Goal: Task Accomplishment & Management: Use online tool/utility

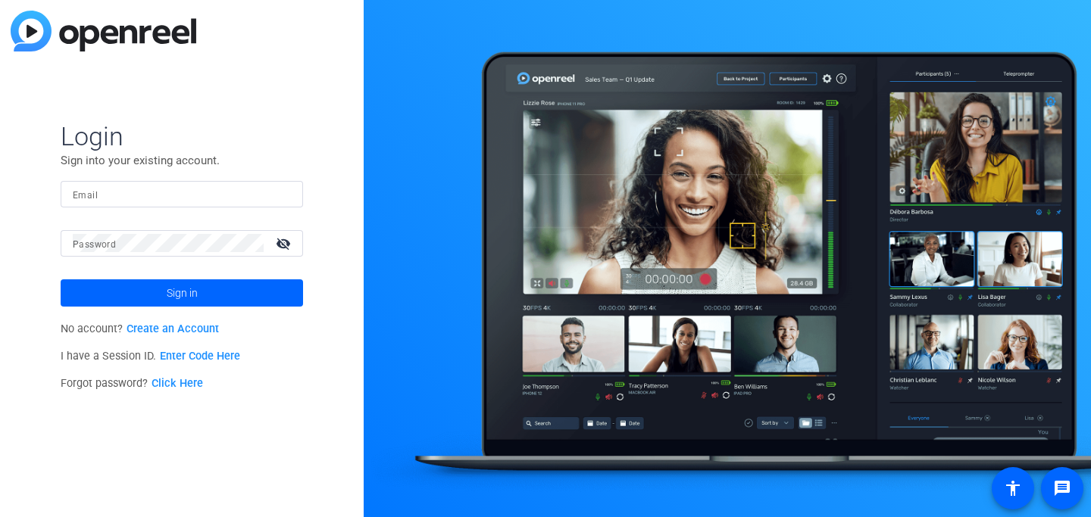
click at [119, 188] on input "Email" at bounding box center [182, 194] width 218 height 18
type input "[EMAIL_ADDRESS][DOMAIN_NAME]"
click at [183, 255] on div at bounding box center [168, 243] width 191 height 27
click at [283, 244] on mat-icon "visibility_off" at bounding box center [285, 244] width 36 height 22
click at [61, 280] on button "Sign in" at bounding box center [182, 293] width 242 height 27
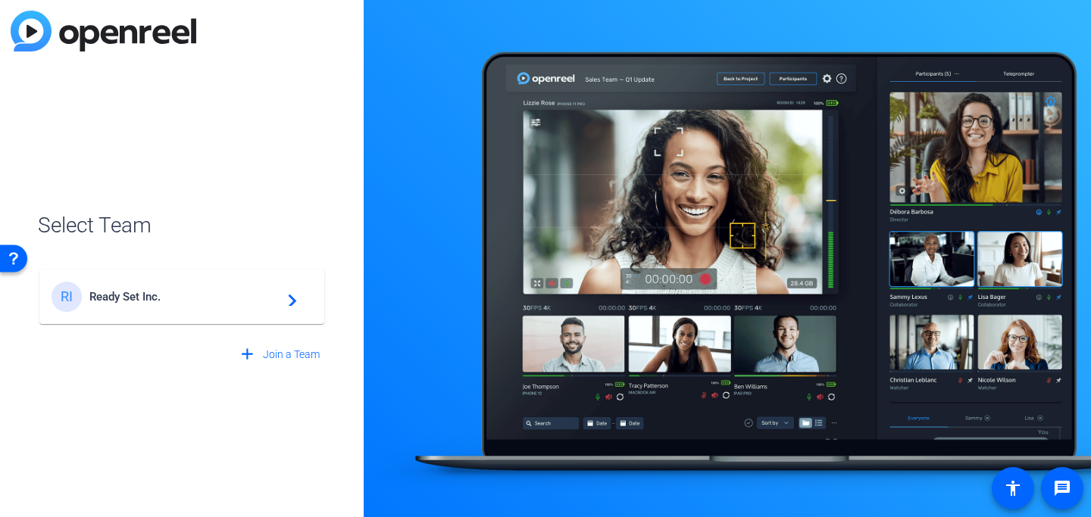
click at [265, 305] on div "RI Ready Set Inc. navigate_next" at bounding box center [182, 297] width 261 height 30
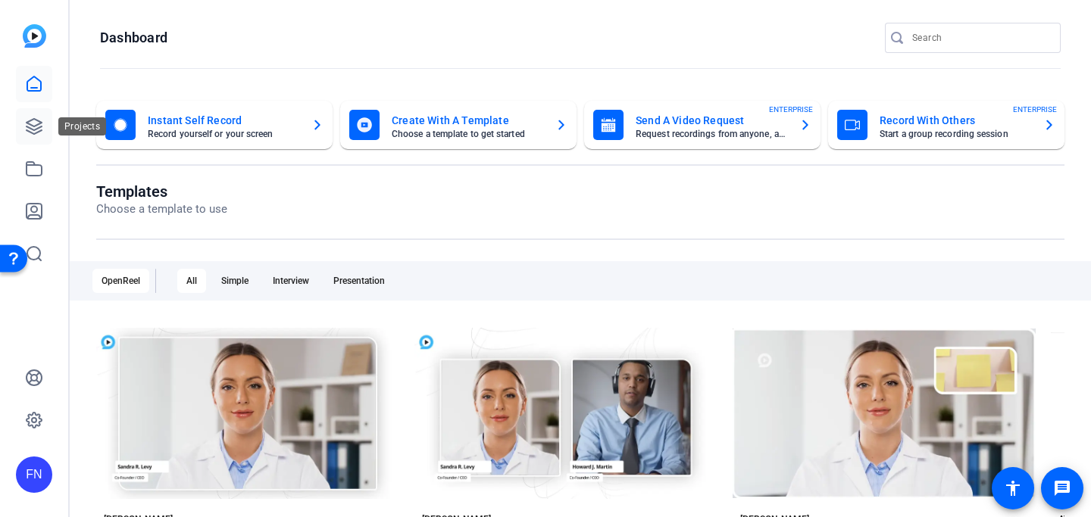
click at [32, 108] on link at bounding box center [34, 126] width 36 height 36
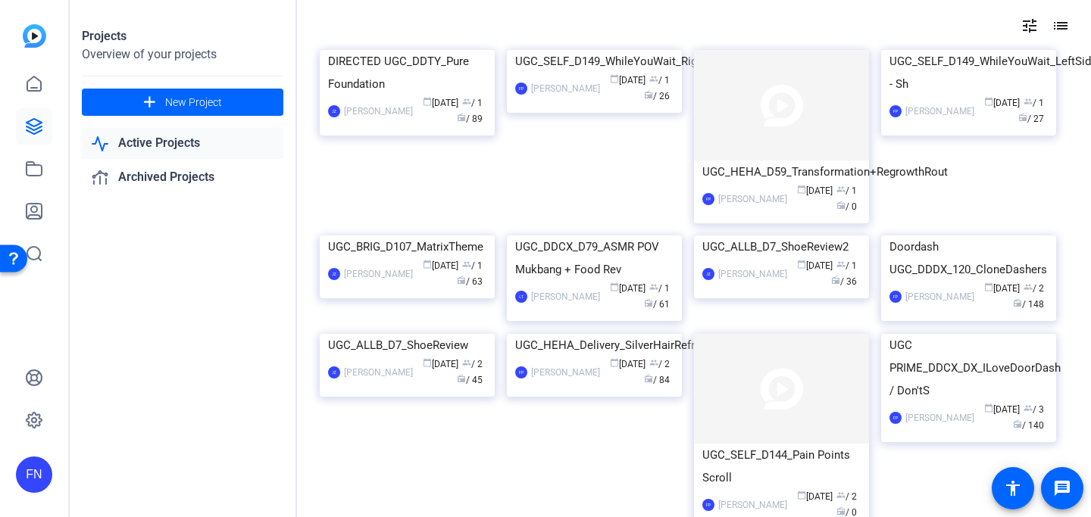
scroll to position [66, 0]
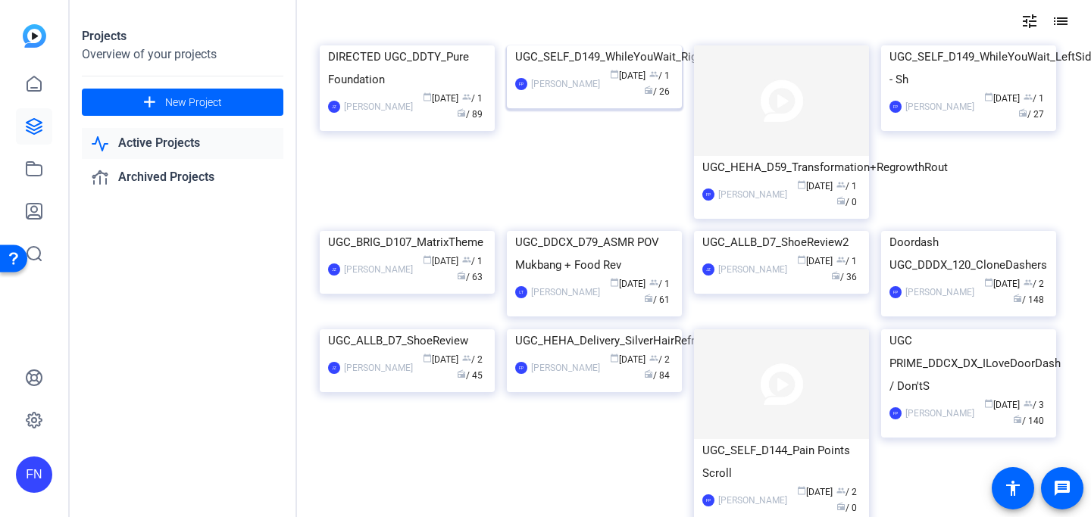
click at [617, 45] on img at bounding box center [594, 45] width 175 height 0
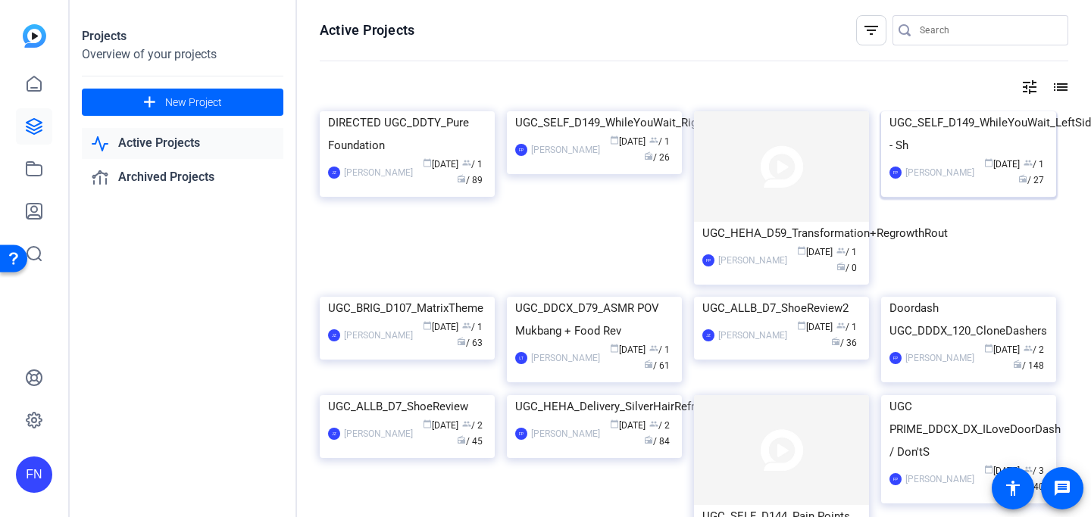
click at [964, 111] on img at bounding box center [968, 111] width 175 height 0
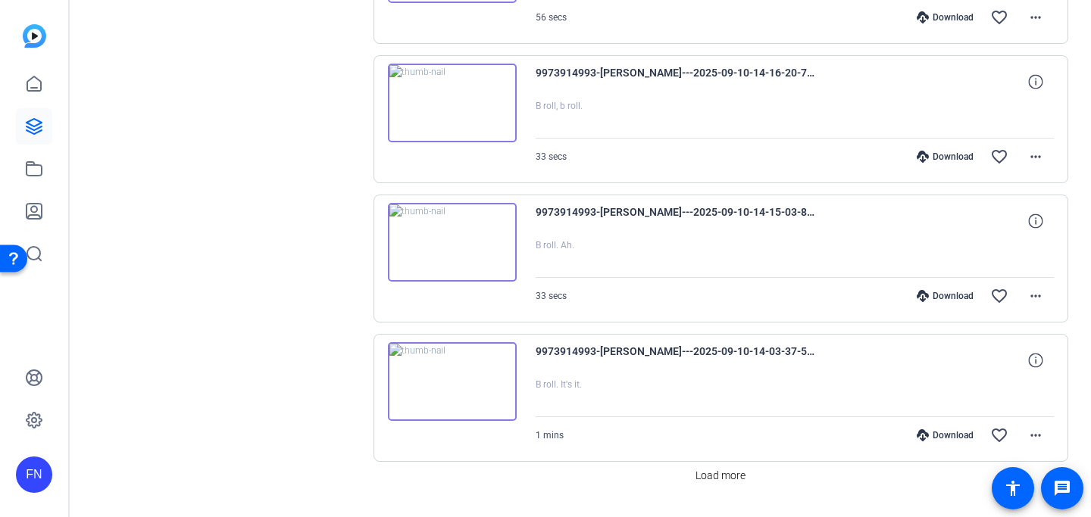
scroll to position [1293, 0]
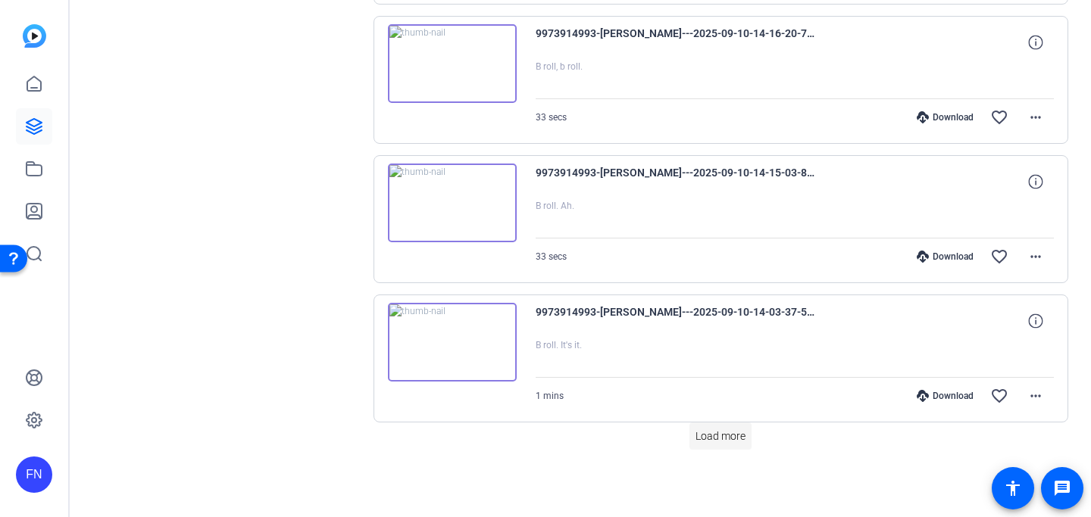
click at [716, 434] on span "Load more" at bounding box center [720, 437] width 50 height 16
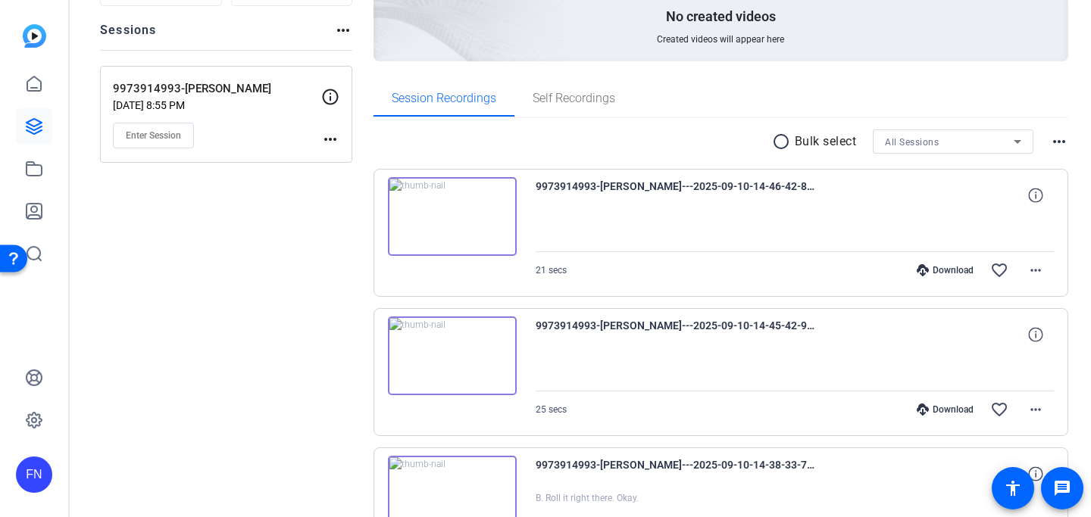
scroll to position [0, 0]
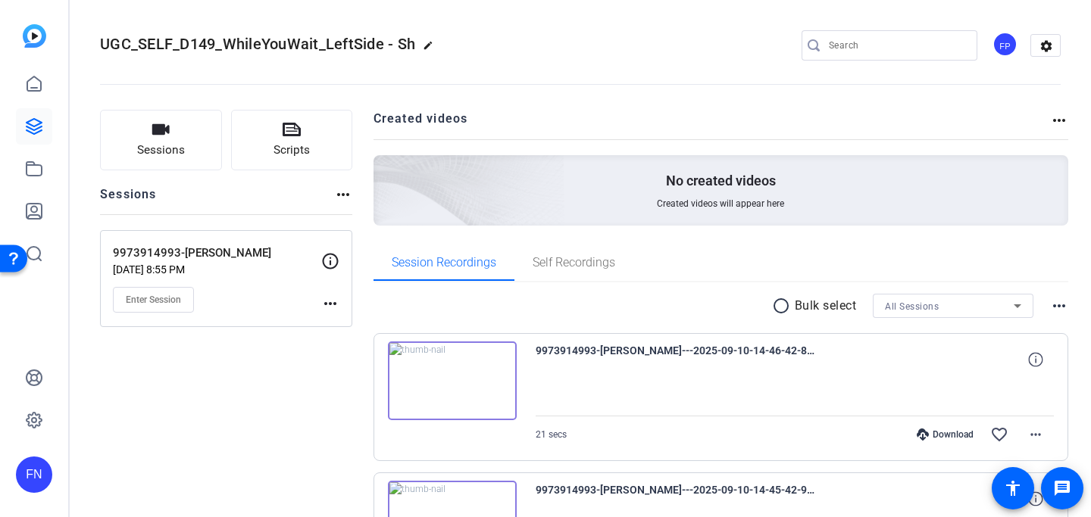
click at [331, 303] on mat-icon "more_horiz" at bounding box center [330, 304] width 18 height 18
click at [148, 294] on div at bounding box center [545, 258] width 1091 height 517
click at [180, 269] on p "[DATE] 8:55 PM" at bounding box center [217, 270] width 208 height 12
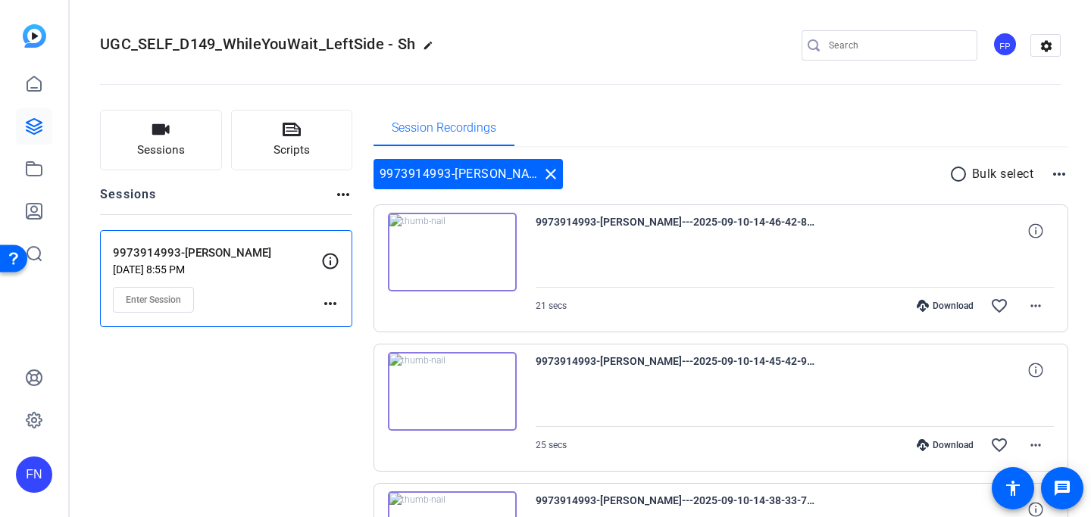
click at [1001, 41] on div "FP" at bounding box center [1004, 44] width 25 height 25
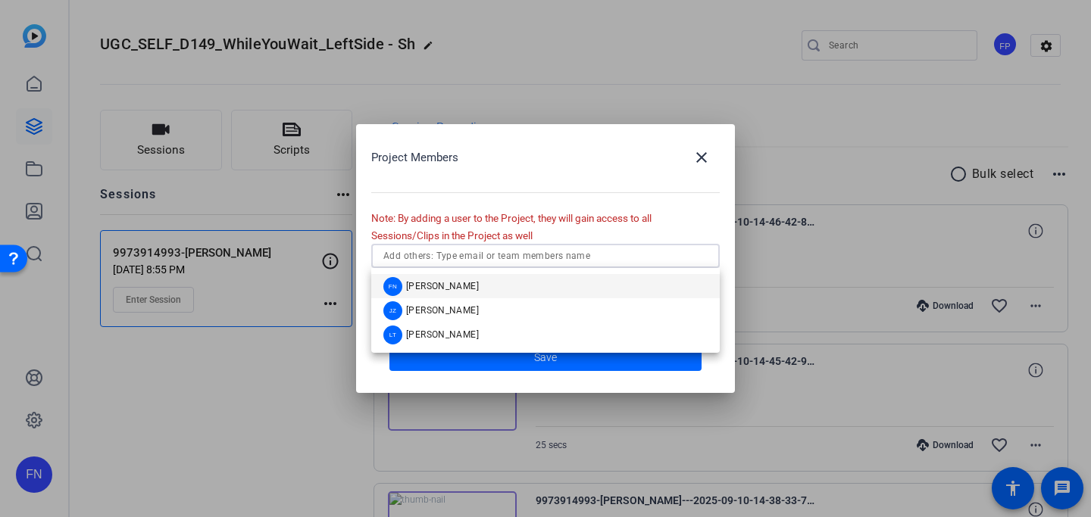
click at [509, 261] on input "text" at bounding box center [545, 256] width 324 height 18
click at [479, 294] on div "FN [PERSON_NAME]" at bounding box center [430, 286] width 95 height 19
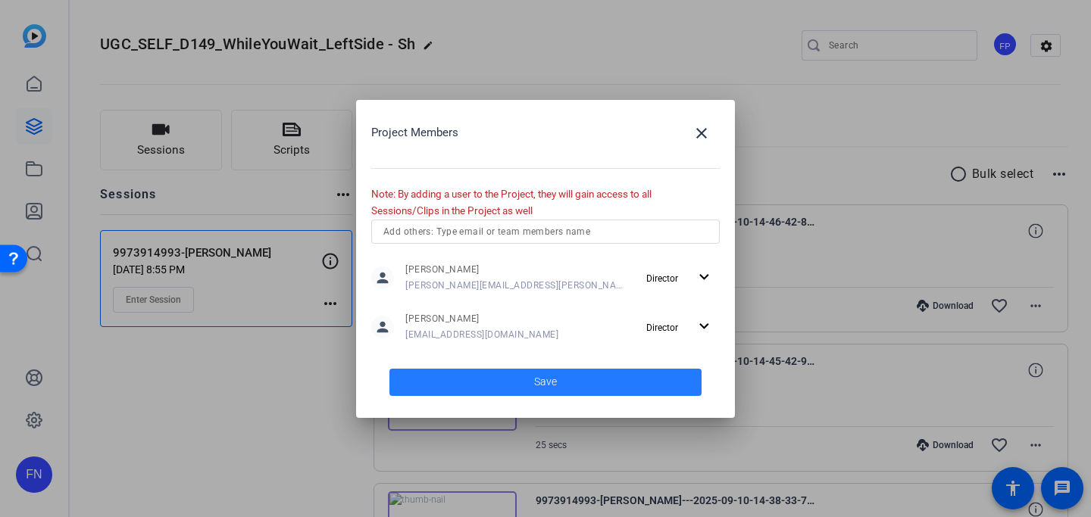
click at [517, 370] on span at bounding box center [545, 382] width 312 height 36
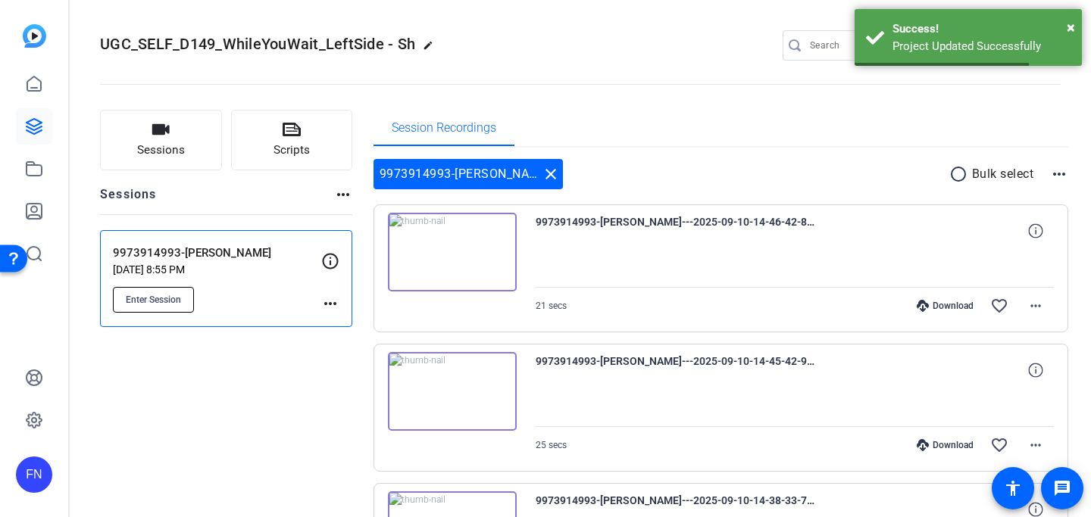
click at [150, 308] on button "Enter Session" at bounding box center [153, 300] width 81 height 26
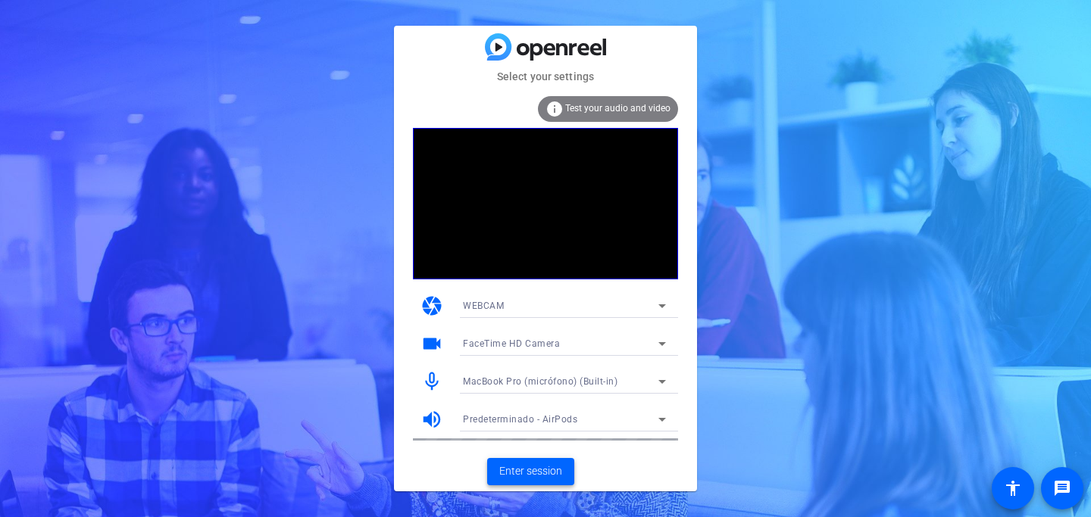
click at [528, 474] on span "Enter session" at bounding box center [530, 472] width 63 height 16
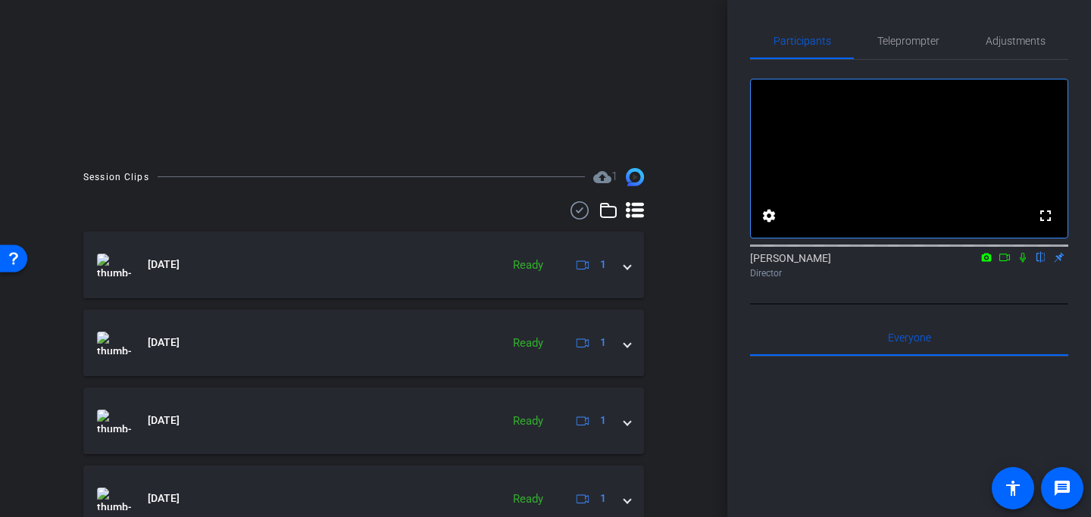
scroll to position [823, 0]
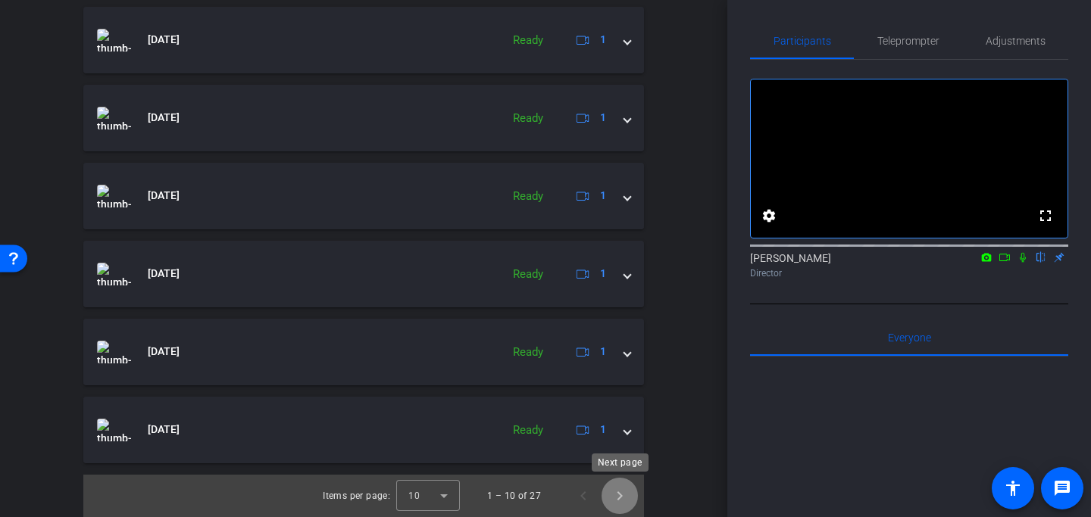
click at [619, 492] on span "Next page" at bounding box center [619, 496] width 36 height 36
click at [610, 492] on span "Next page" at bounding box center [619, 496] width 36 height 36
click at [611, 497] on span "Next page" at bounding box center [619, 496] width 36 height 36
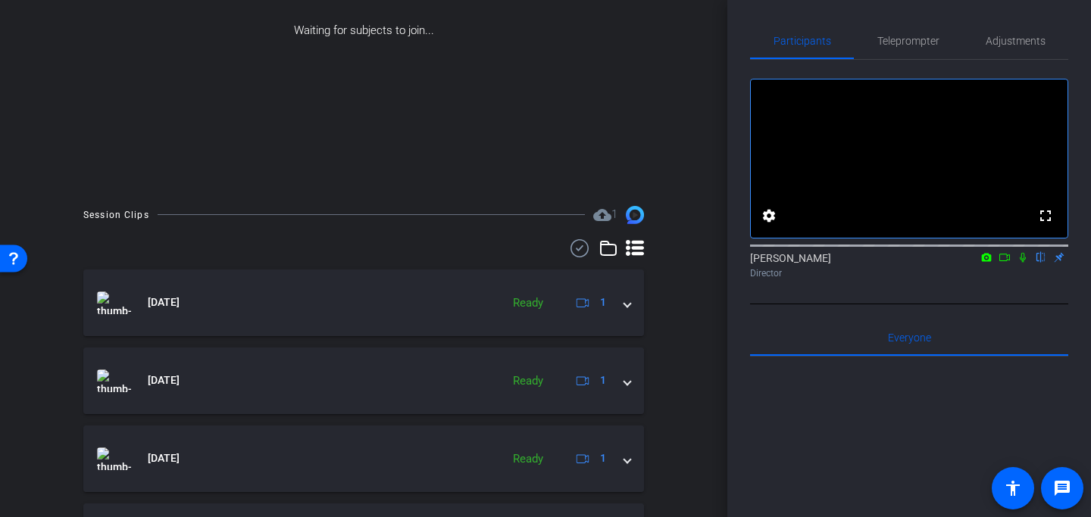
scroll to position [0, 0]
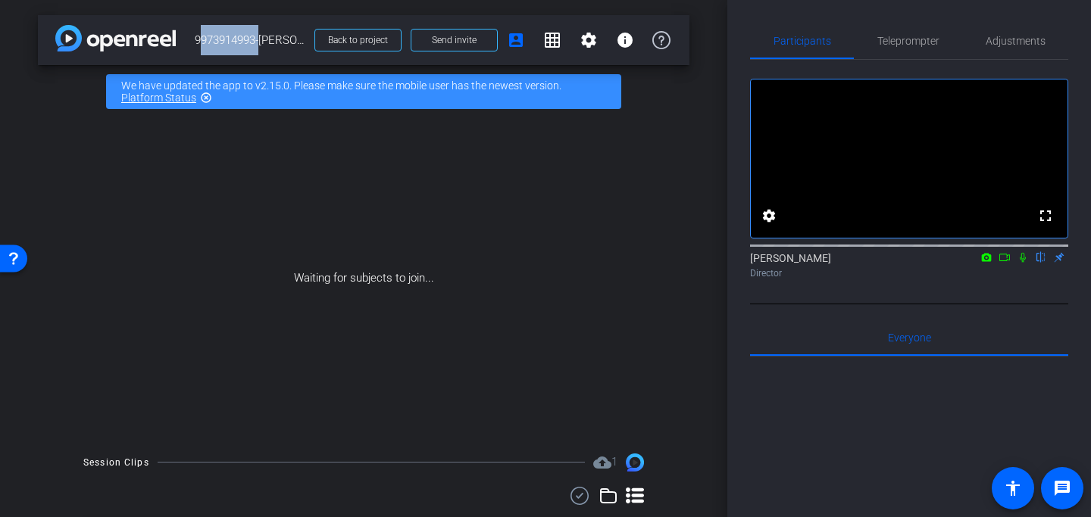
drag, startPoint x: 257, startPoint y: 42, endPoint x: 188, endPoint y: 42, distance: 68.9
click at [188, 42] on div "arrow_back 9973914993-Issac Silva Back to project Send invite account_box grid_…" at bounding box center [363, 40] width 651 height 50
copy span "9973914993"
